Goal: Ask a question: Seek information or help from site administrators or community

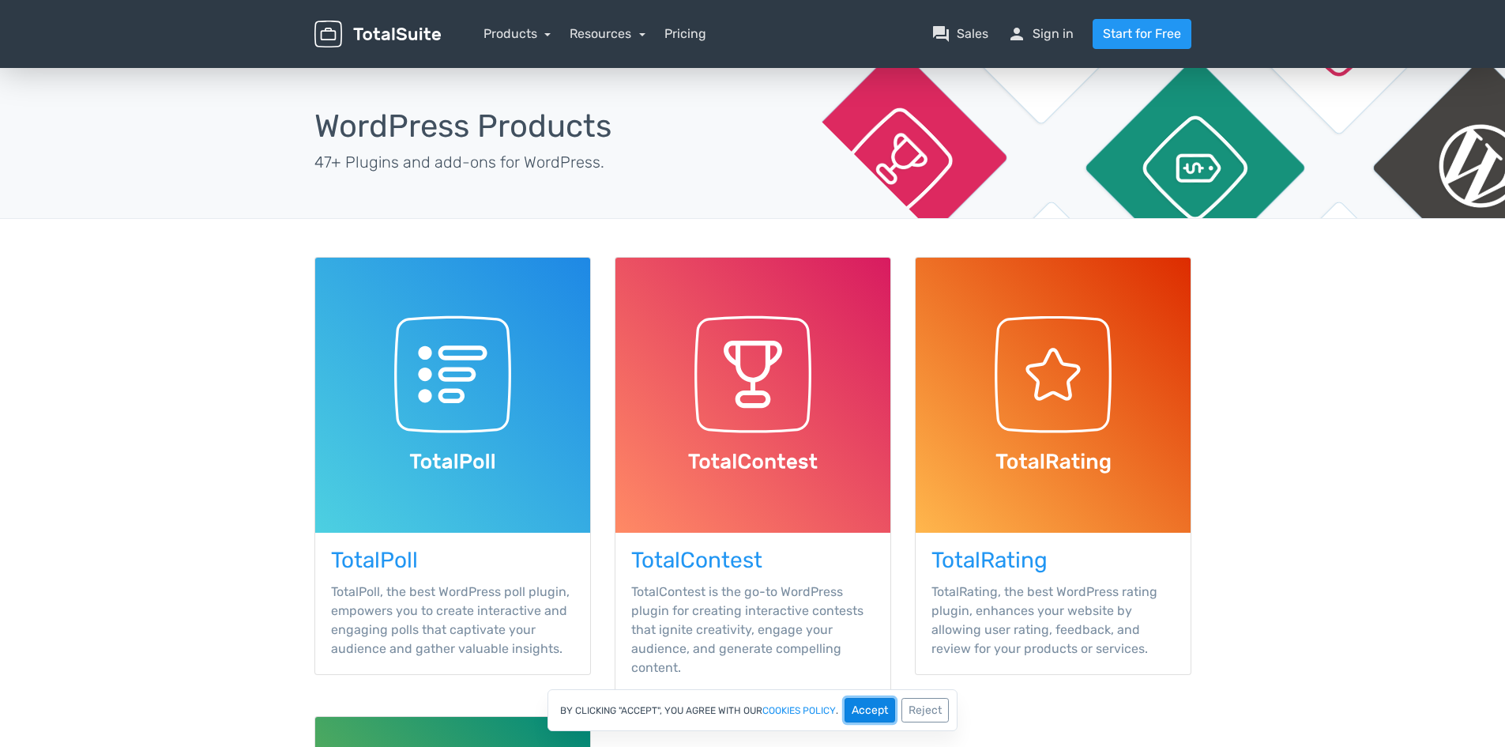
click at [889, 709] on button "Accept" at bounding box center [870, 710] width 51 height 24
click at [522, 34] on link "Products" at bounding box center [518, 33] width 68 height 15
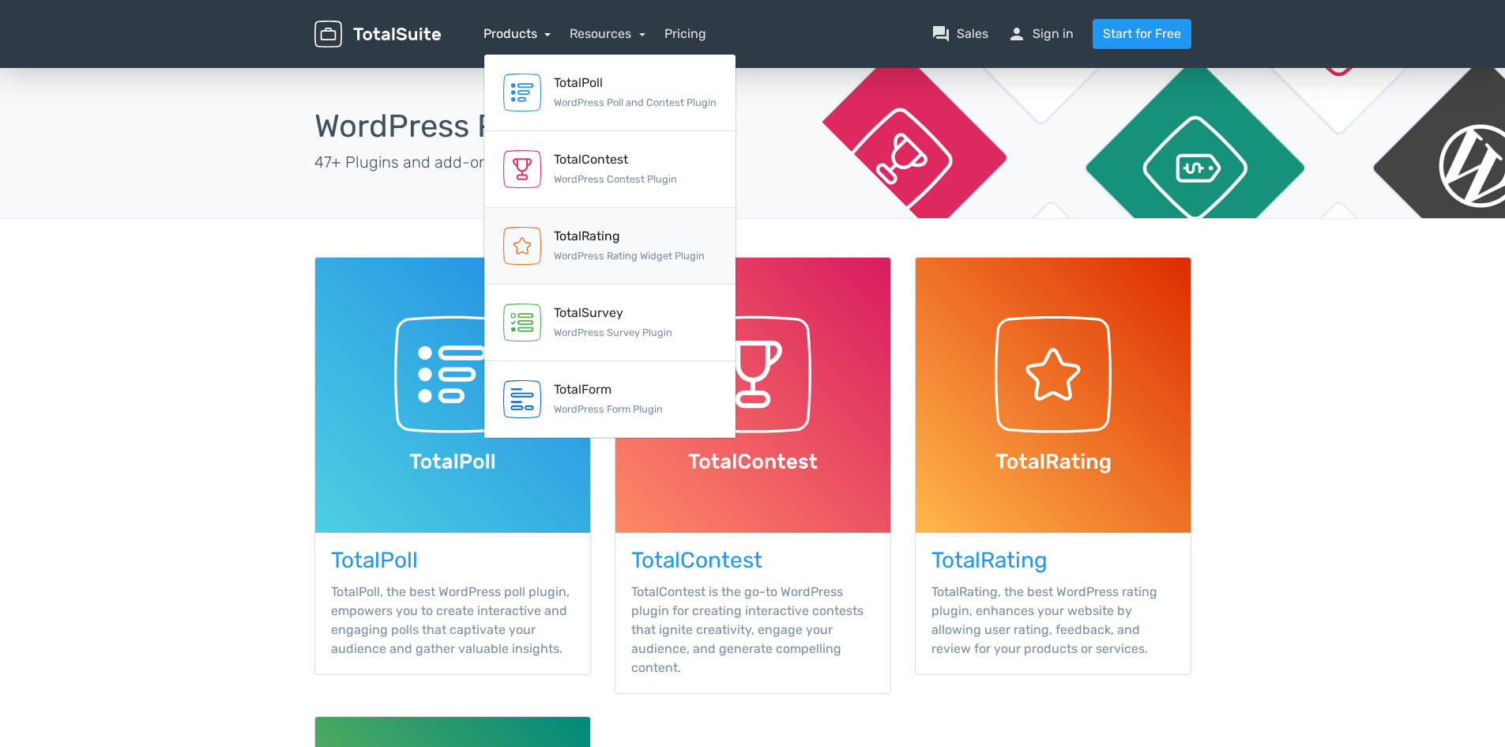
scroll to position [79, 0]
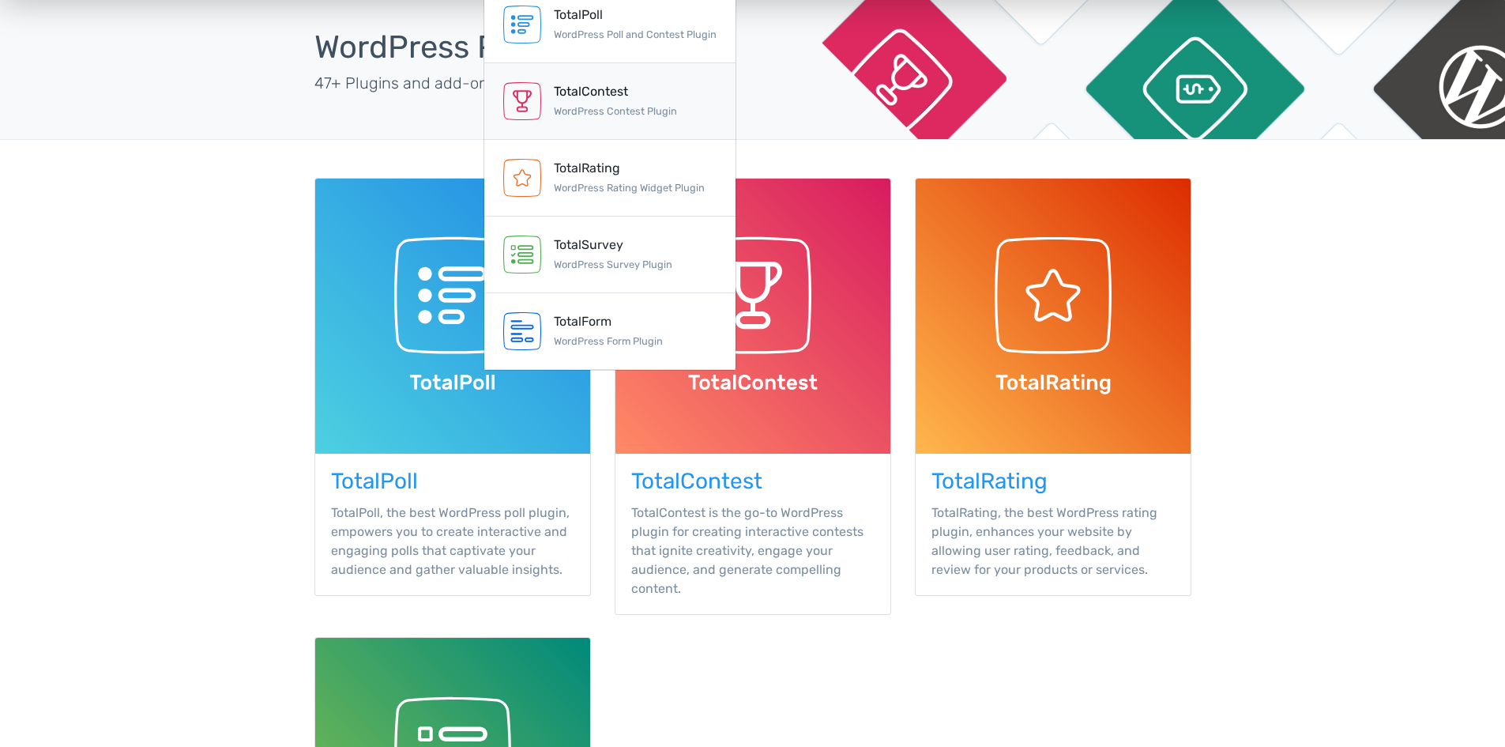
click at [591, 93] on div "TotalContest" at bounding box center [615, 91] width 123 height 19
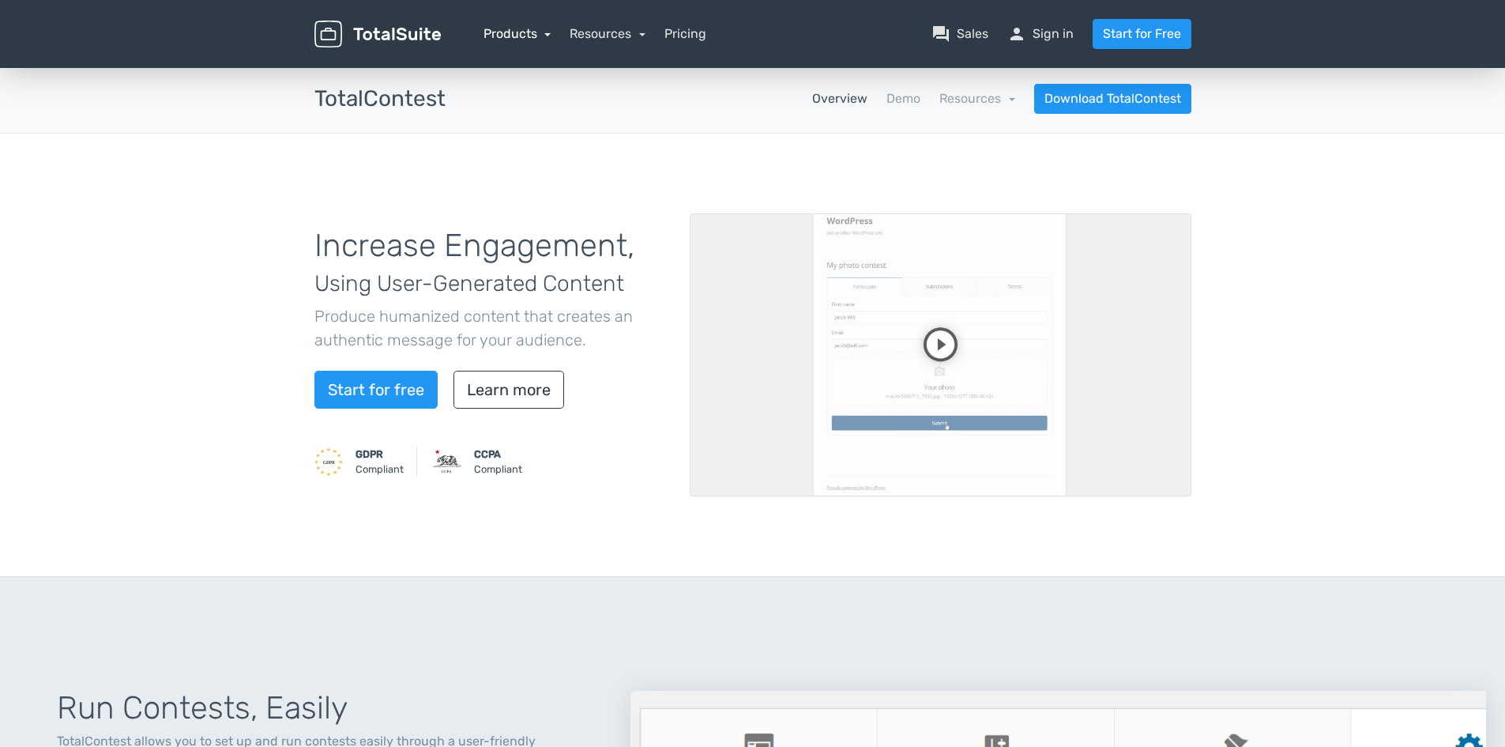
click at [509, 32] on link "Products" at bounding box center [518, 33] width 68 height 15
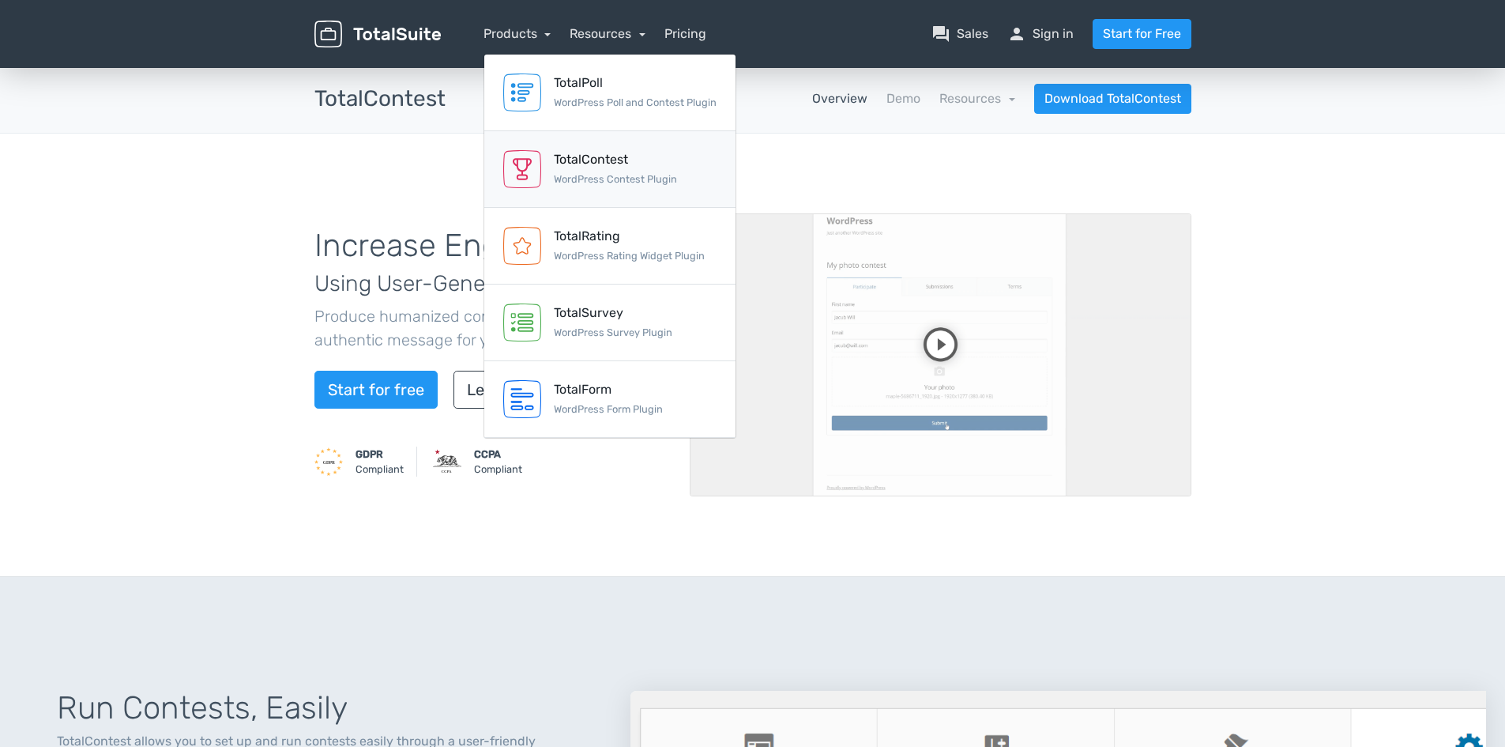
click at [578, 152] on div "TotalContest" at bounding box center [615, 159] width 123 height 19
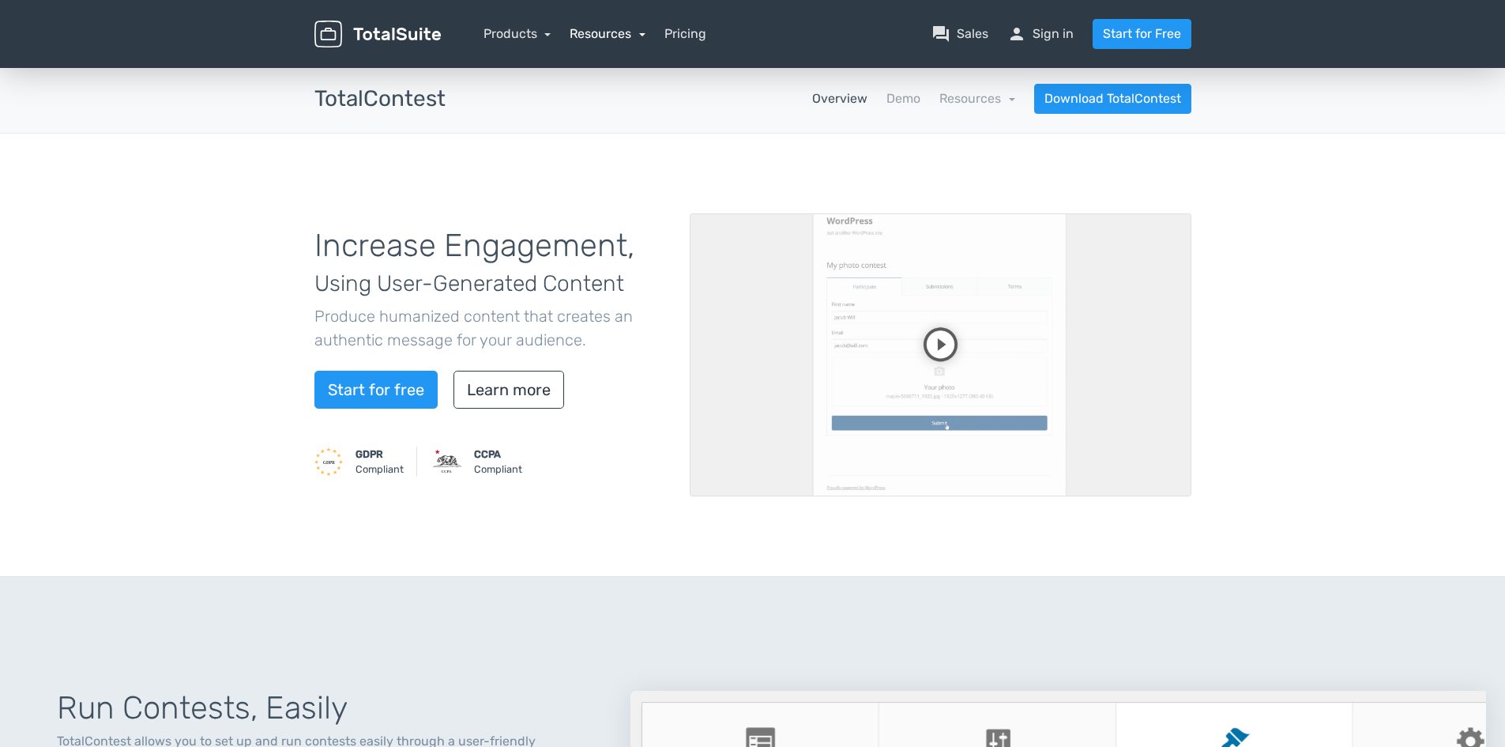
click at [602, 36] on link "Resources" at bounding box center [608, 33] width 76 height 15
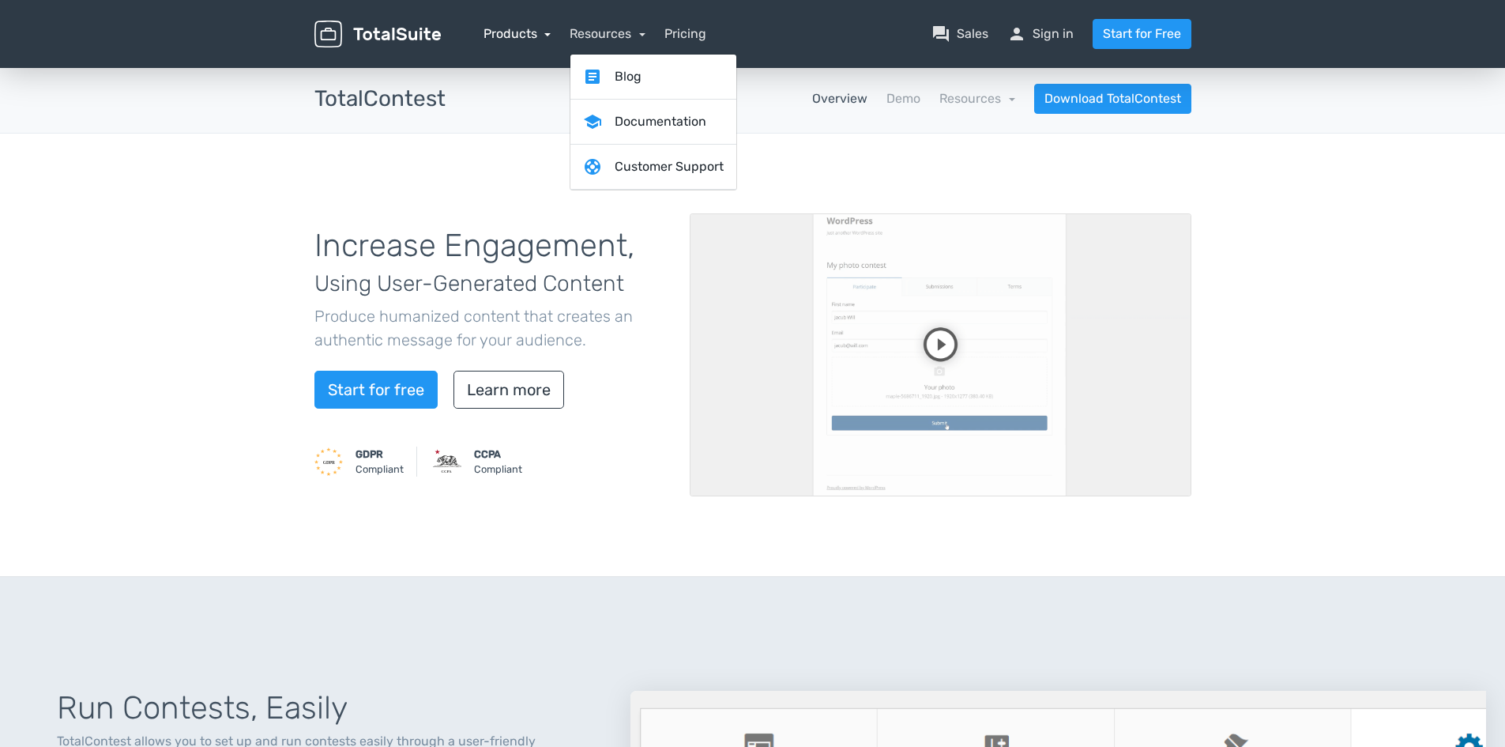
click at [503, 29] on link "Products" at bounding box center [518, 33] width 68 height 15
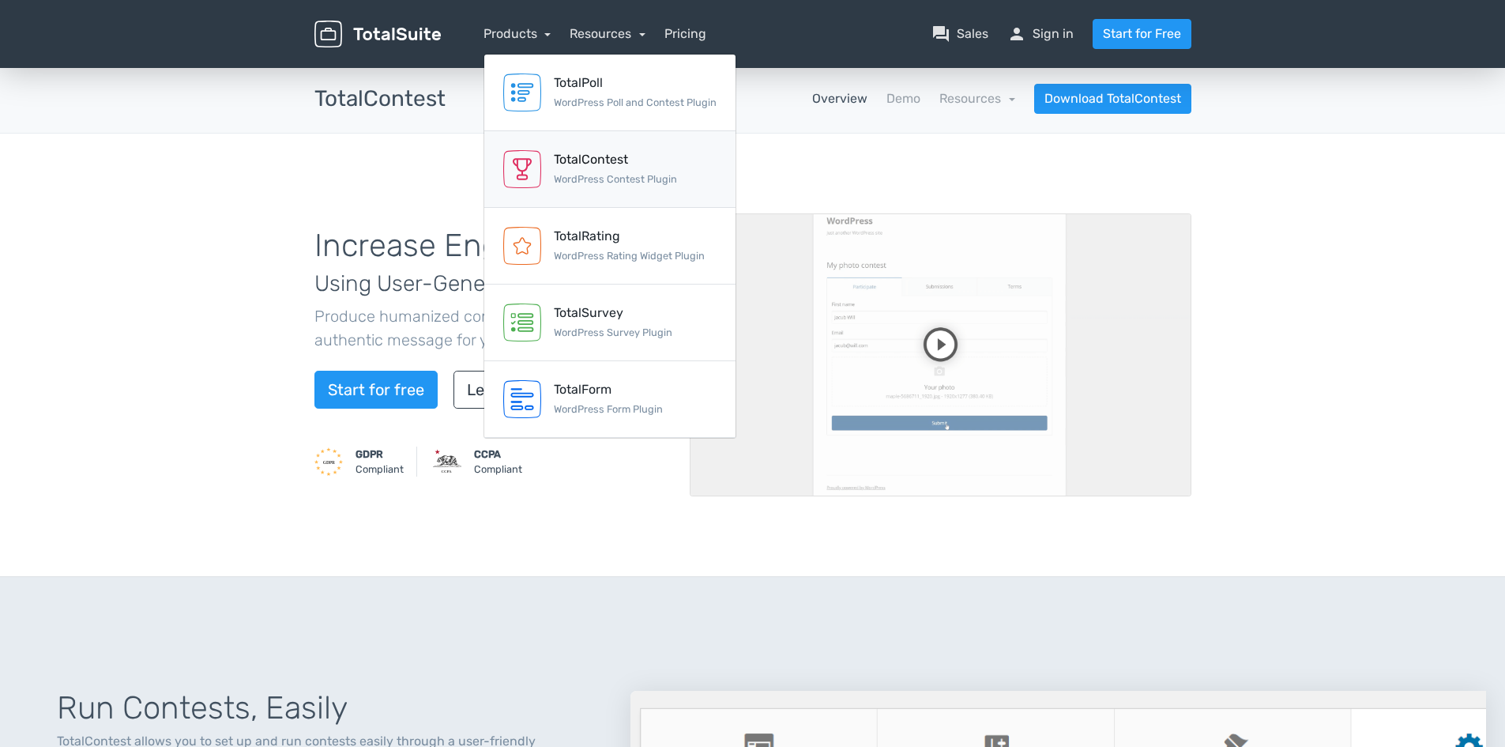
click at [568, 159] on div "TotalContest" at bounding box center [615, 159] width 123 height 19
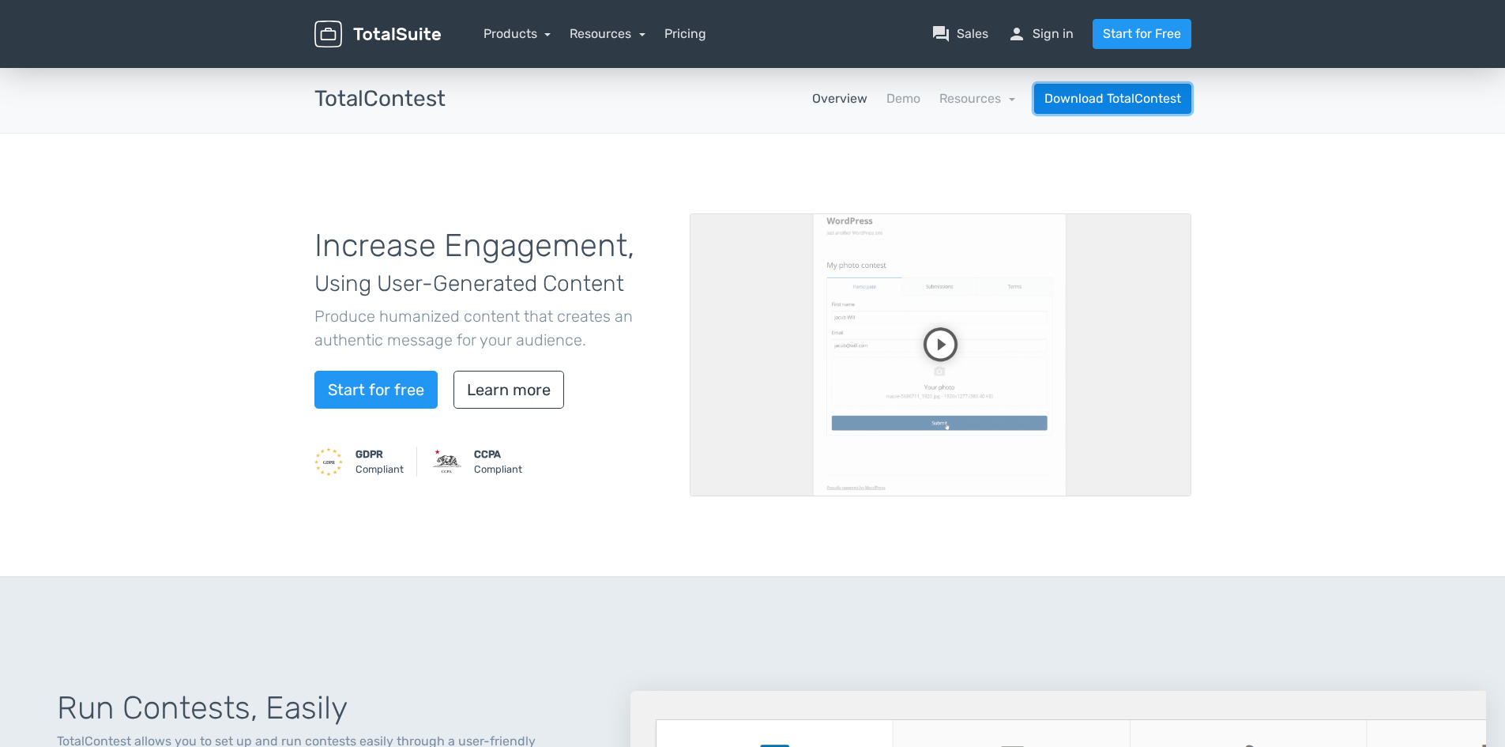
click at [1124, 101] on link "Download TotalContest" at bounding box center [1112, 99] width 157 height 30
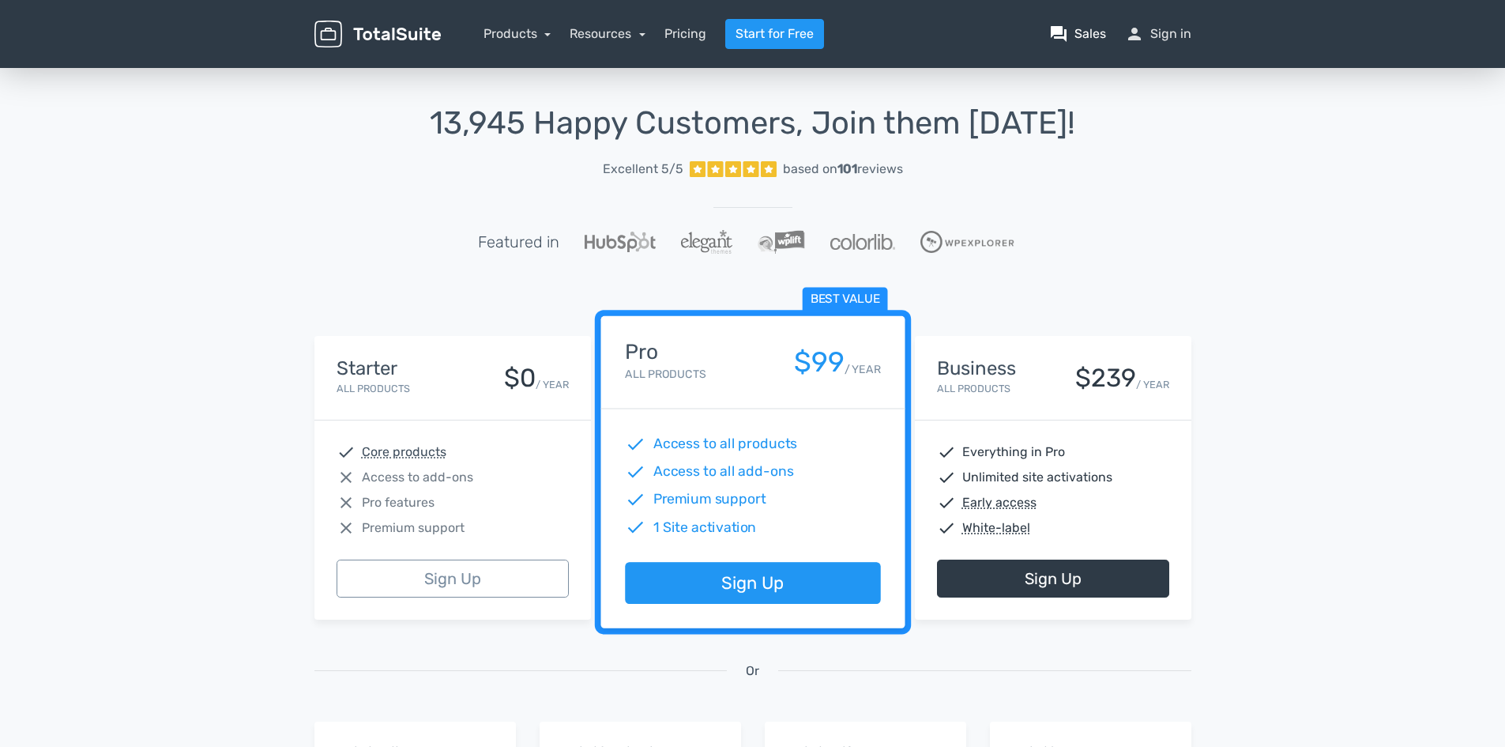
click at [1082, 31] on link "question_answer Sales" at bounding box center [1077, 33] width 57 height 19
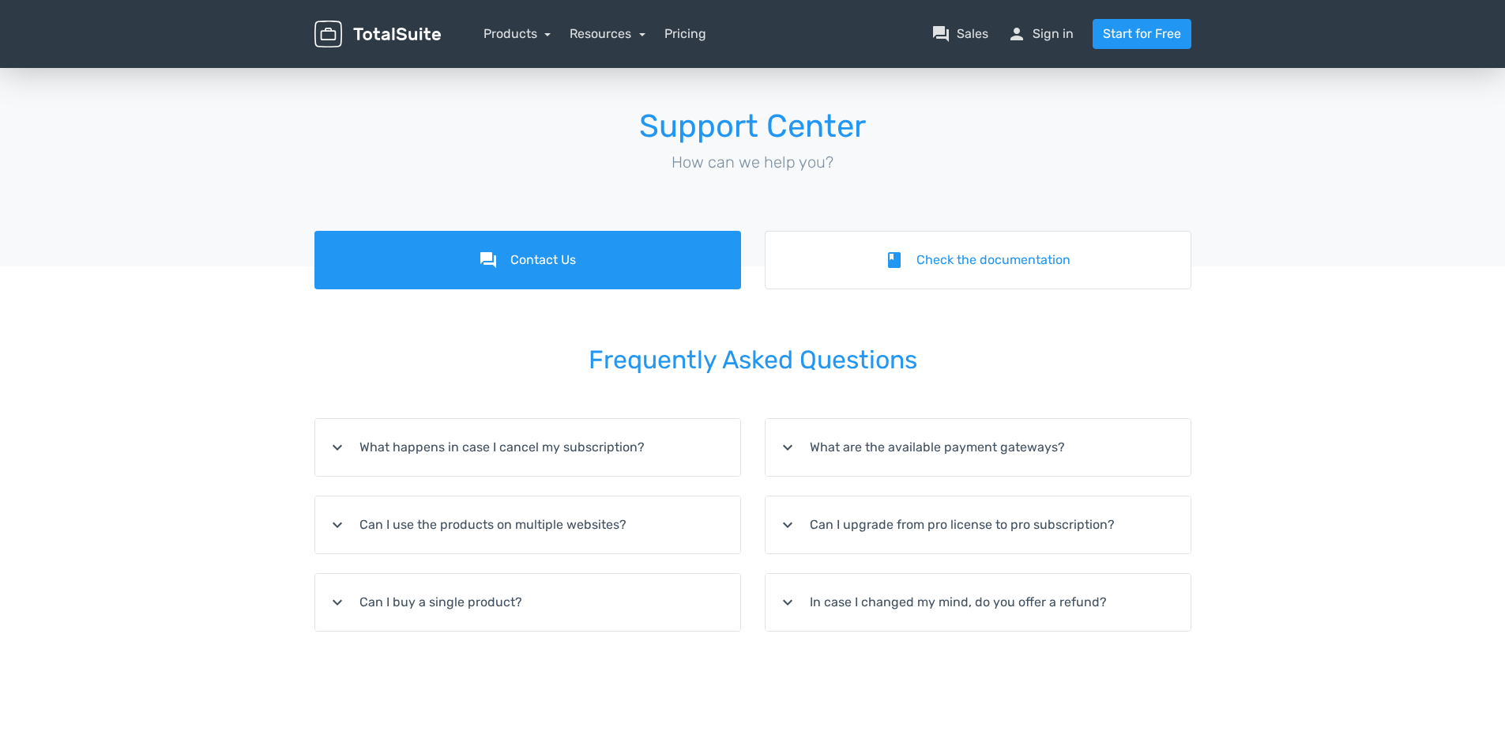
click at [493, 115] on h1 "Support Center" at bounding box center [752, 126] width 877 height 35
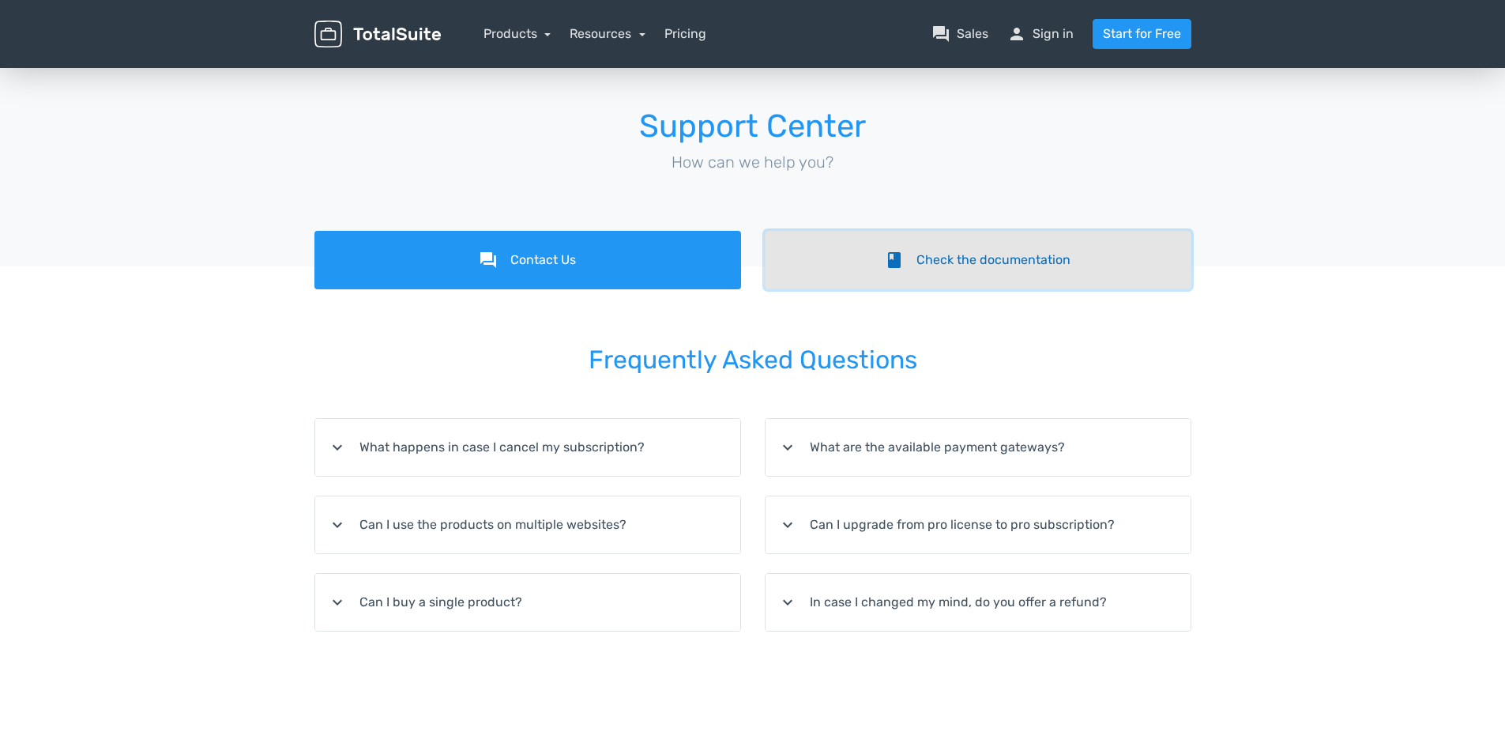
click at [990, 263] on link "book Check the documentation" at bounding box center [978, 260] width 427 height 58
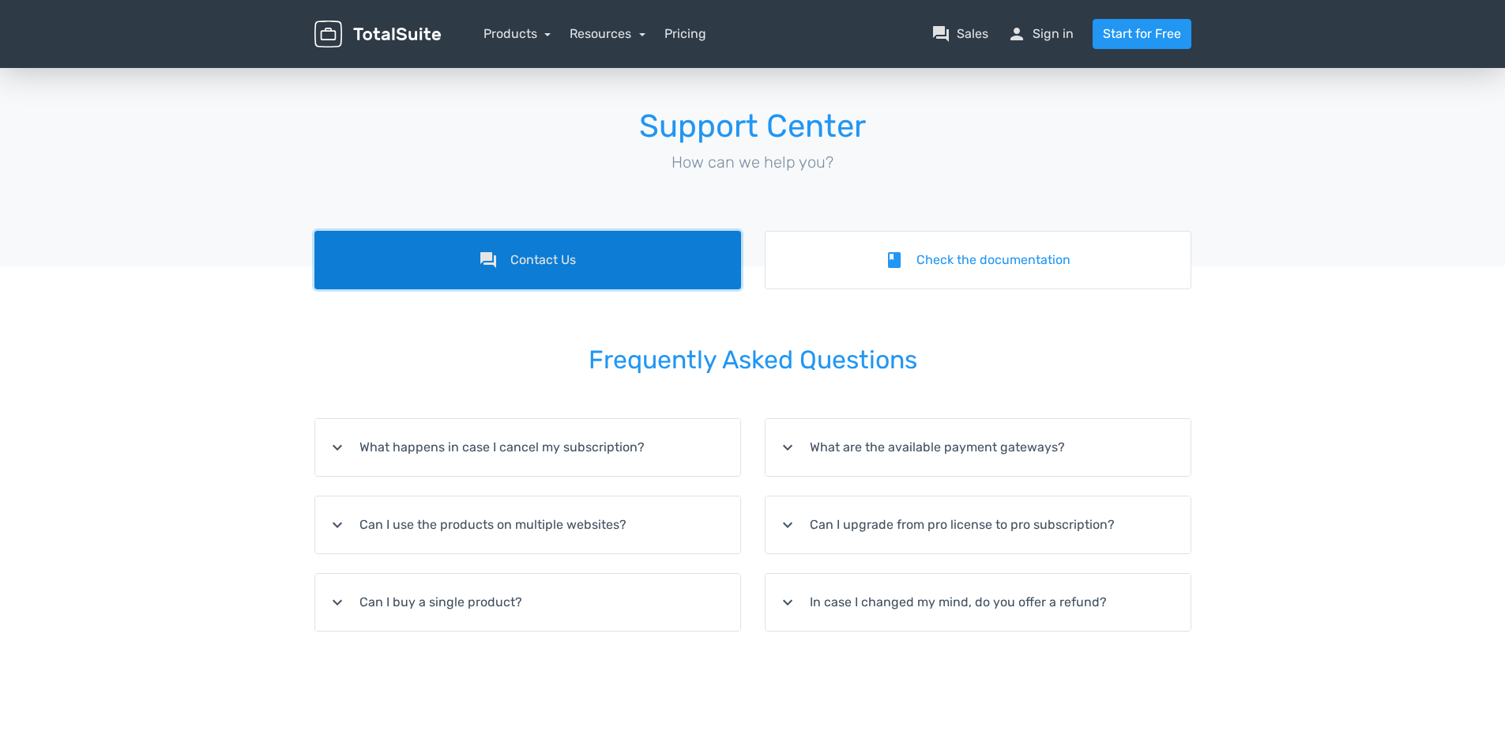
click at [519, 262] on link "forum Contact Us" at bounding box center [527, 260] width 427 height 58
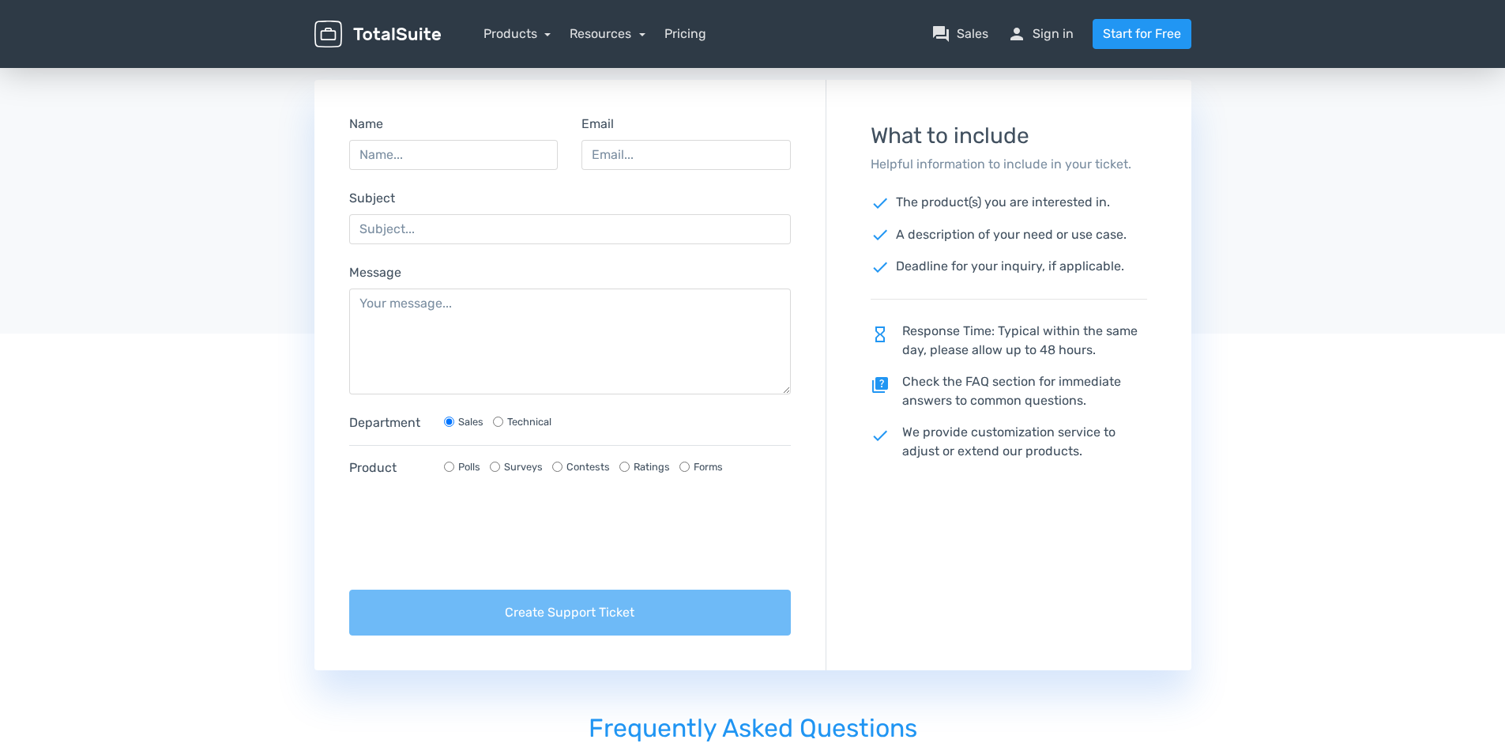
scroll to position [316, 0]
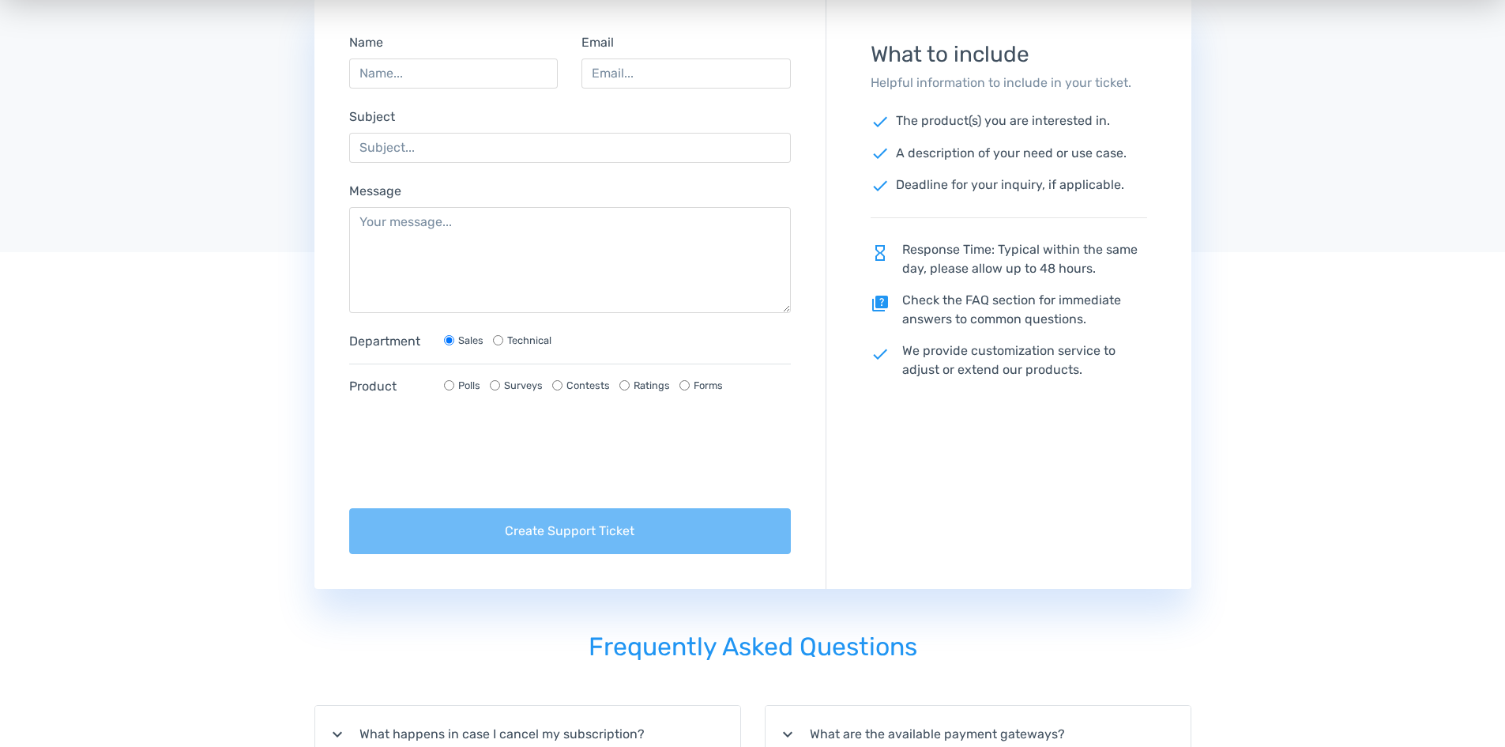
drag, startPoint x: 497, startPoint y: 402, endPoint x: 595, endPoint y: 406, distance: 98.1
click at [540, 402] on div "Department Sales Technical Product Polls Surveys Contests Ratings Forms" at bounding box center [570, 370] width 466 height 77
click at [553, 384] on input "Contests" at bounding box center [557, 385] width 10 height 10
radio input "true"
click at [499, 342] on input "Technical" at bounding box center [498, 340] width 10 height 10
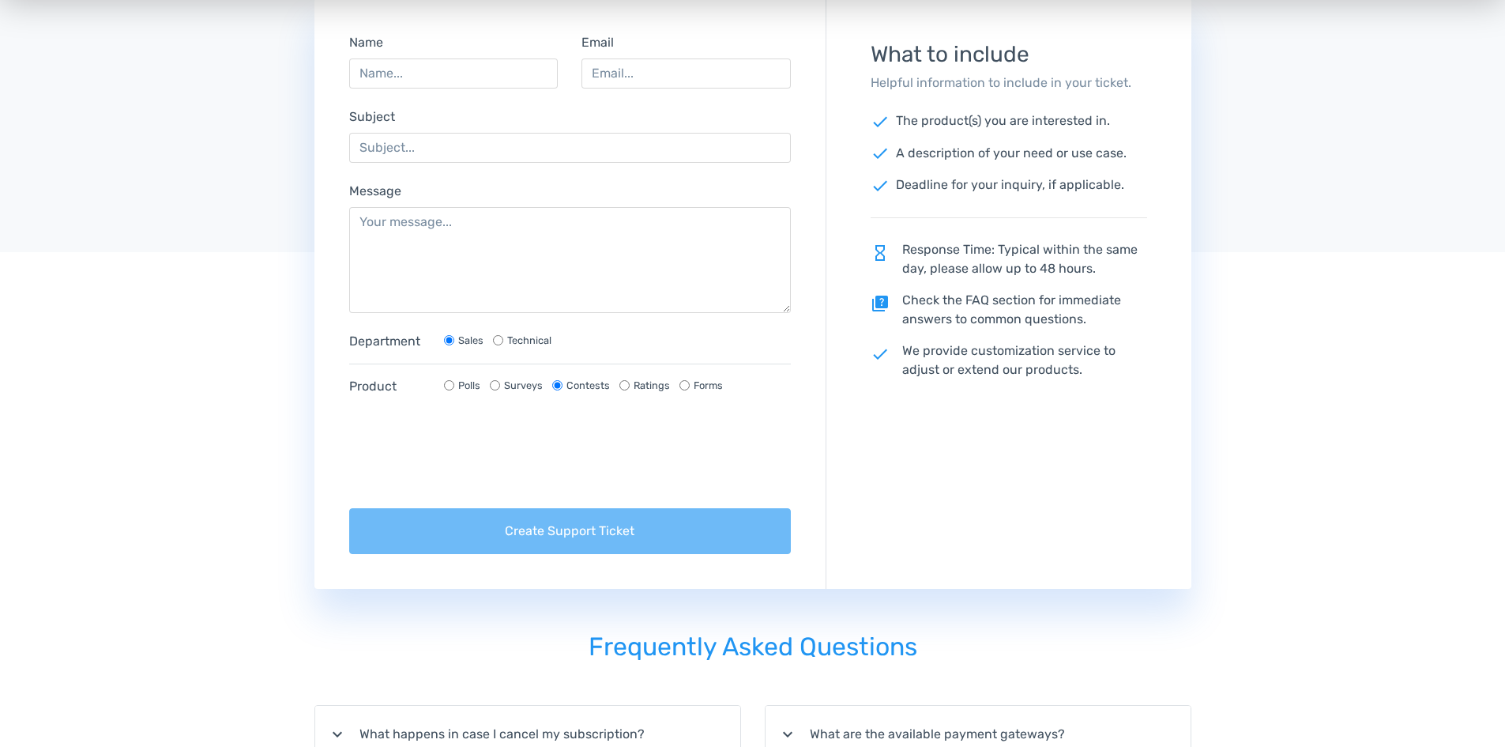
radio input "true"
radio input "false"
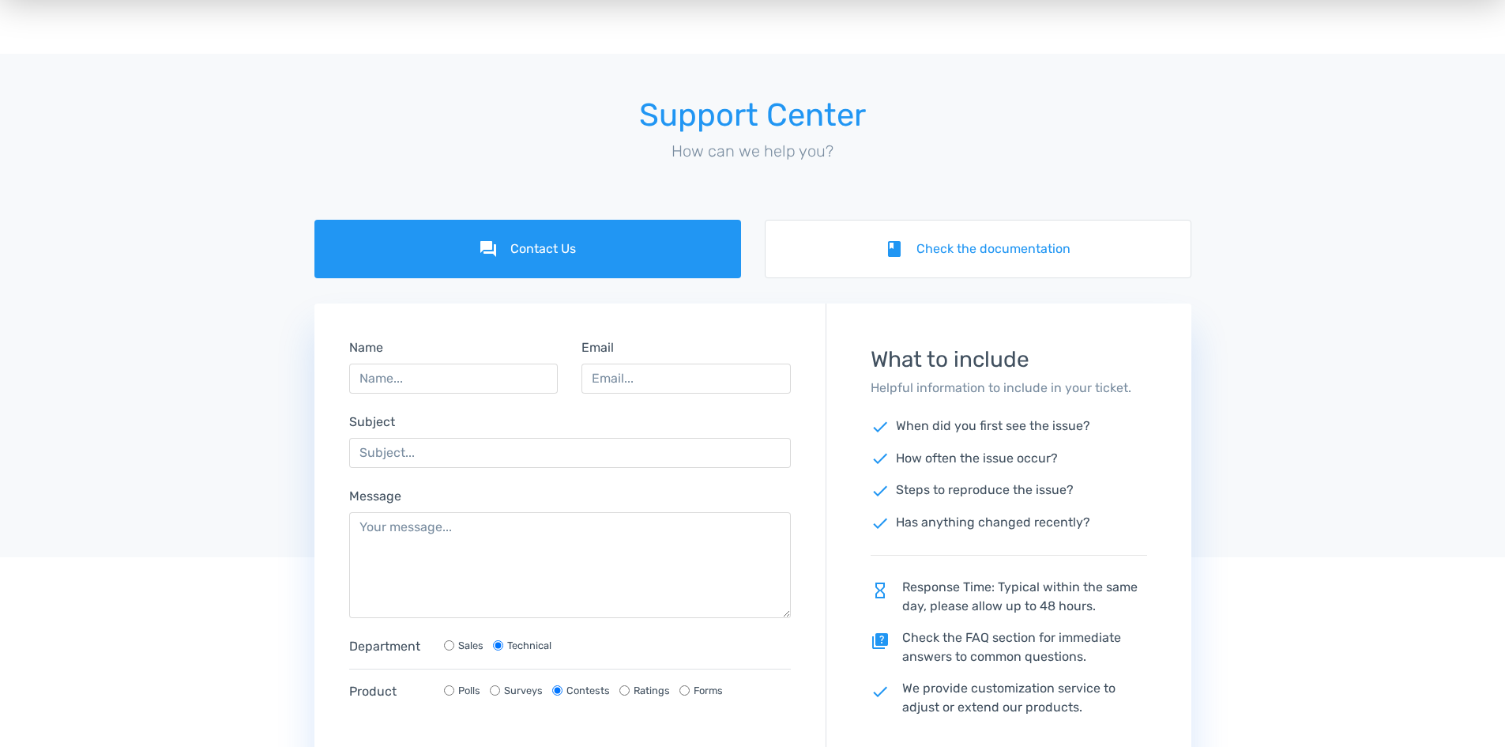
scroll to position [0, 0]
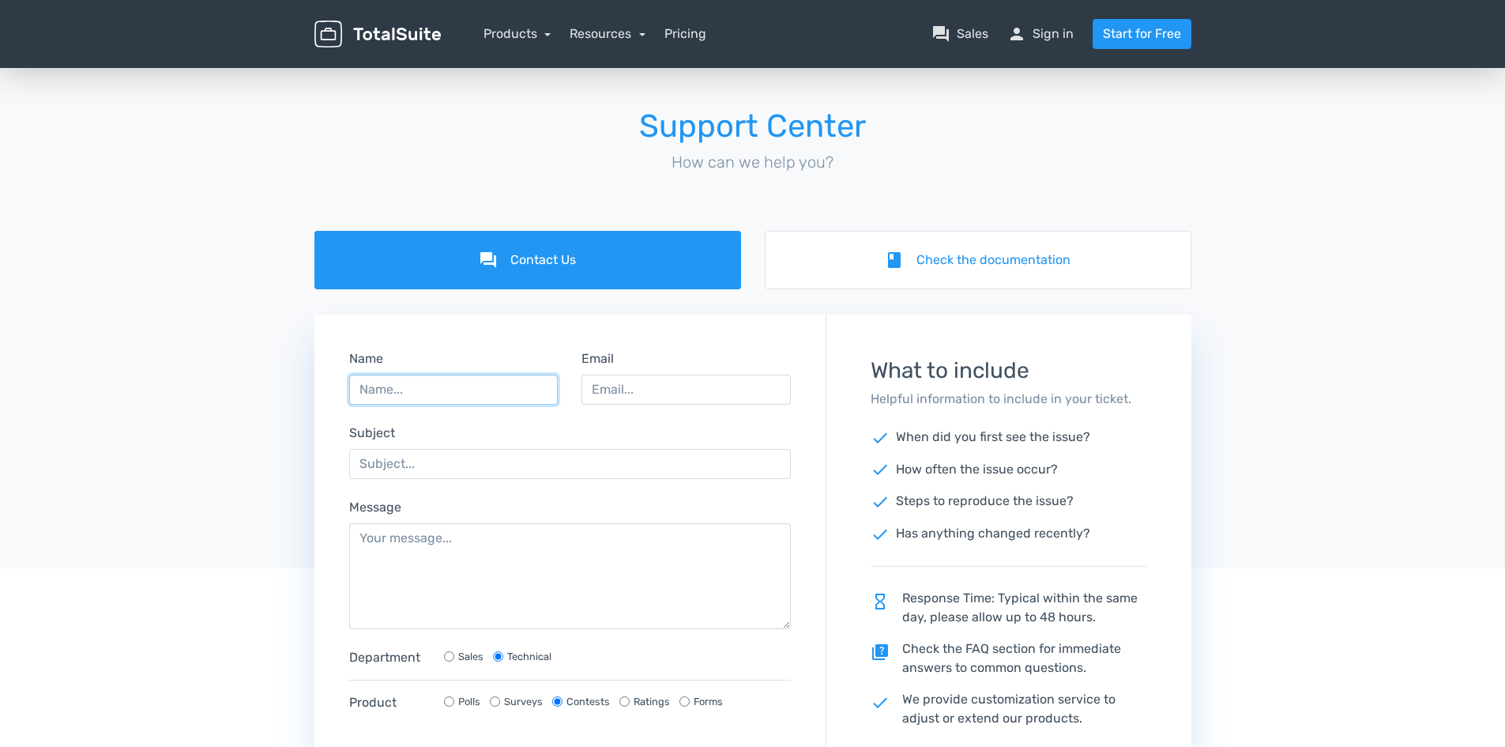
click at [450, 394] on input "Name" at bounding box center [453, 390] width 209 height 30
type input "Mari Chambers"
type input "mari.chambers2@gmail.com"
click at [461, 461] on input "Subject" at bounding box center [570, 464] width 442 height 30
type input "k"
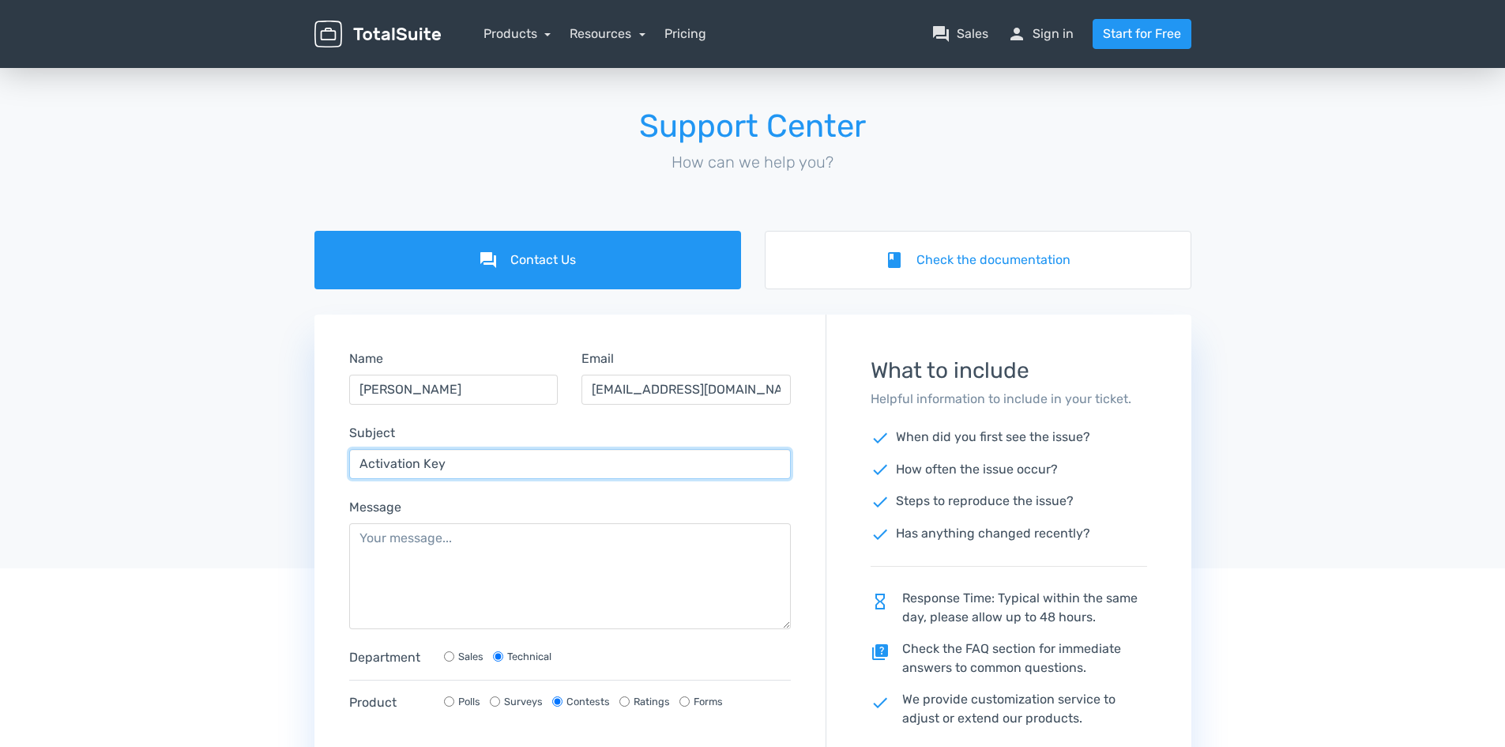
type input "Activation Key"
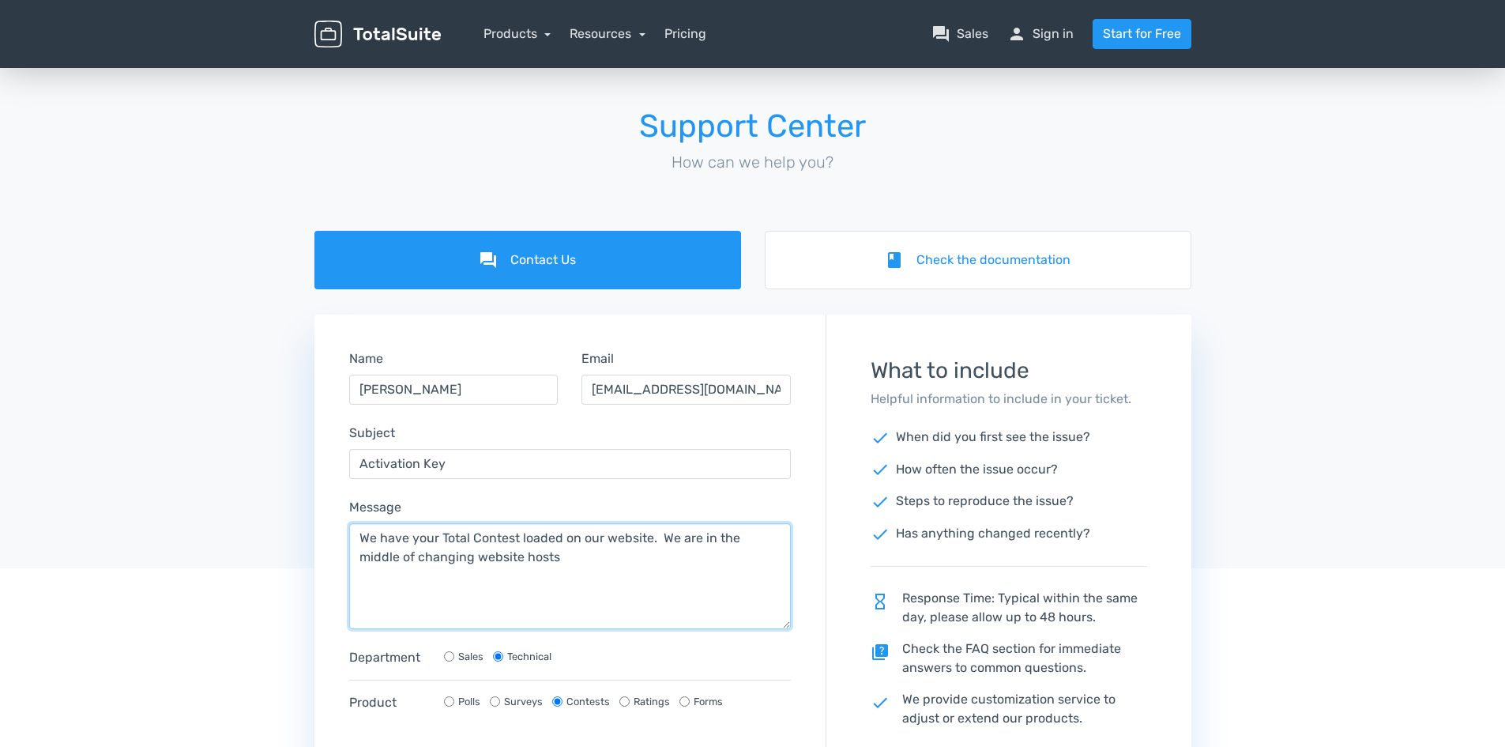
type textarea "We have your Total Contest loaded on our website. We are in the middle of chang…"
